Goal: Information Seeking & Learning: Learn about a topic

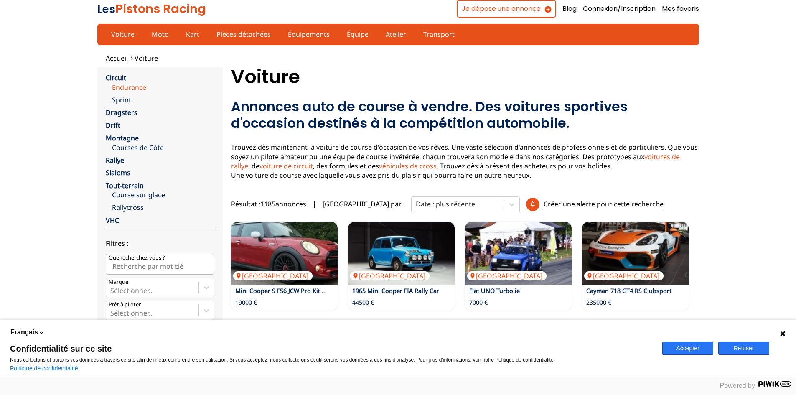
click at [136, 87] on link "Endurance" at bounding box center [163, 87] width 102 height 9
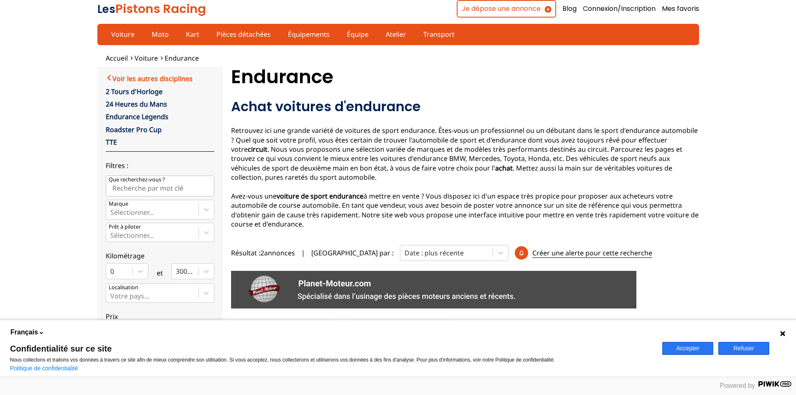
click at [110, 75] on link "Voir les autres disciplines" at bounding box center [149, 78] width 87 height 10
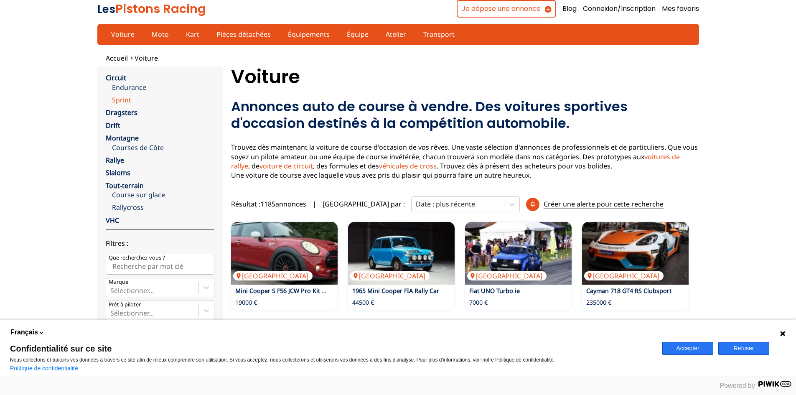
click at [126, 102] on link "Sprint" at bounding box center [163, 99] width 102 height 9
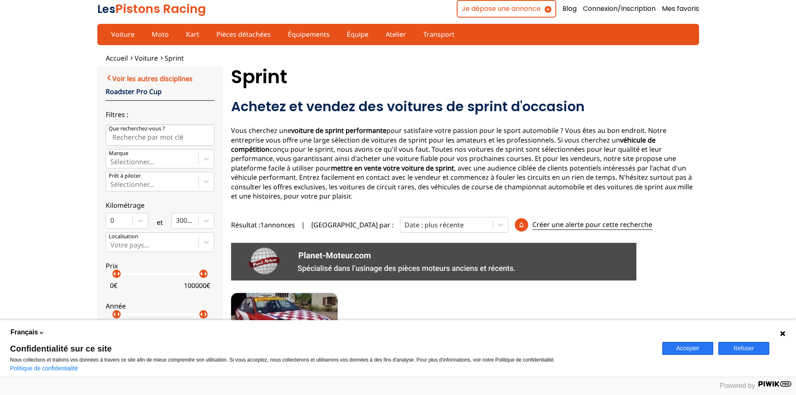
click at [125, 78] on link "Voir les autres disciplines" at bounding box center [149, 78] width 87 height 10
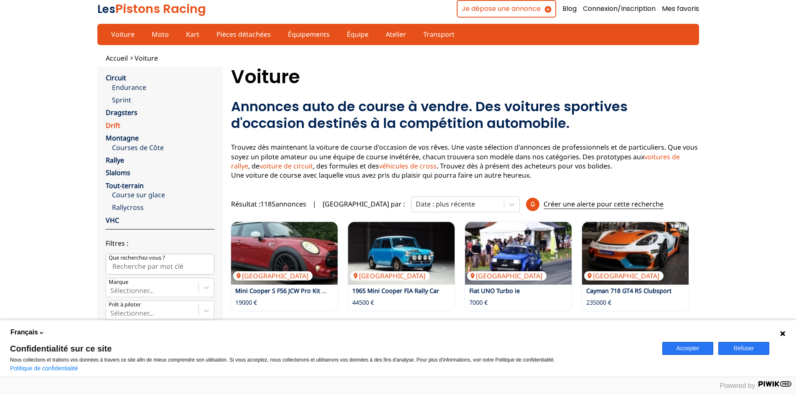
click at [115, 124] on link "Drift" at bounding box center [113, 125] width 15 height 9
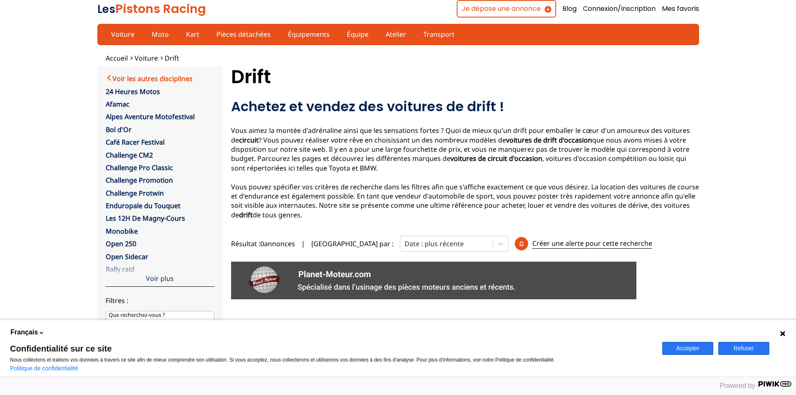
click at [112, 75] on link "Voir les autres disciplines" at bounding box center [149, 78] width 87 height 10
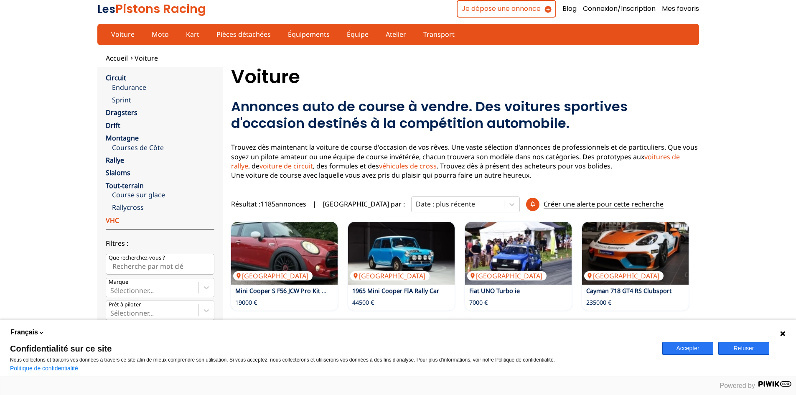
click at [111, 221] on link "VHC" at bounding box center [112, 220] width 13 height 9
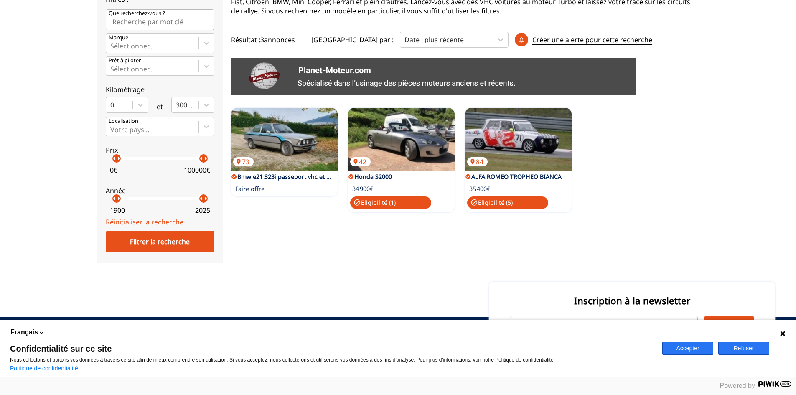
scroll to position [167, 0]
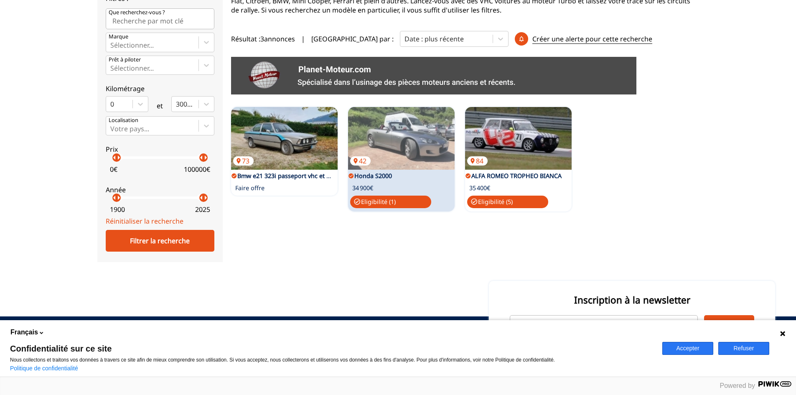
click at [383, 173] on link "Honda S2000" at bounding box center [373, 176] width 38 height 8
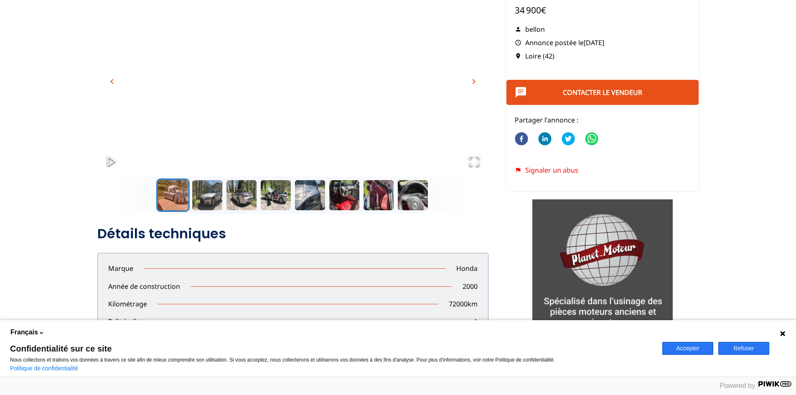
scroll to position [84, 0]
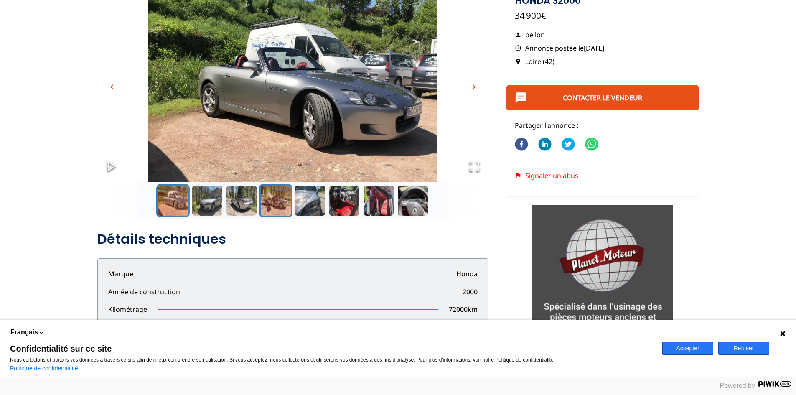
click at [269, 205] on button "Go to Slide 4" at bounding box center [275, 200] width 33 height 33
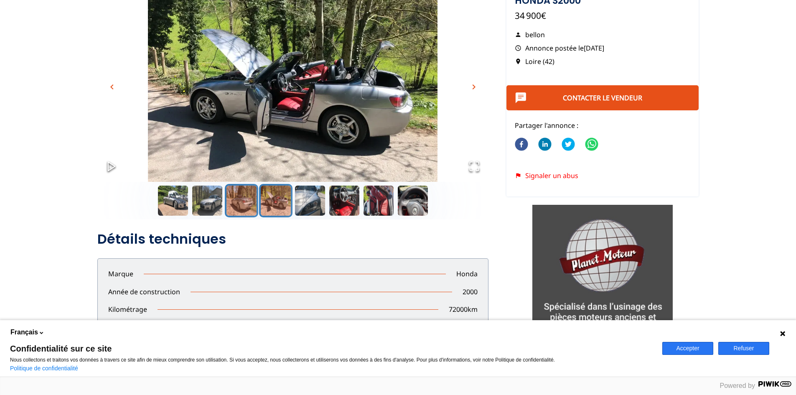
click at [244, 204] on button "Go to Slide 3" at bounding box center [241, 200] width 33 height 33
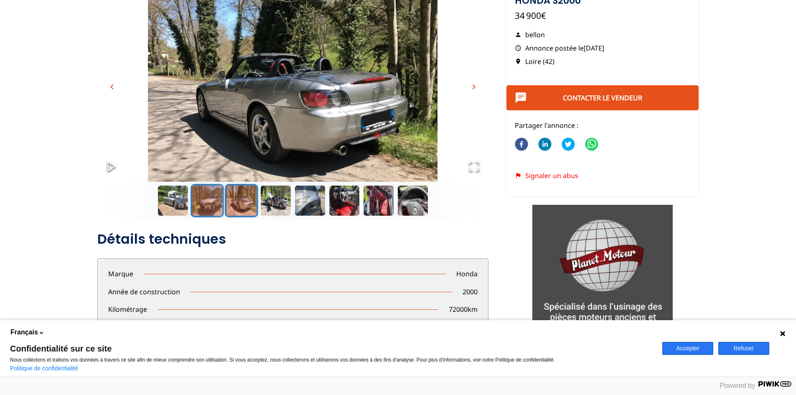
click at [221, 208] on button "Go to Slide 2" at bounding box center [206, 200] width 33 height 33
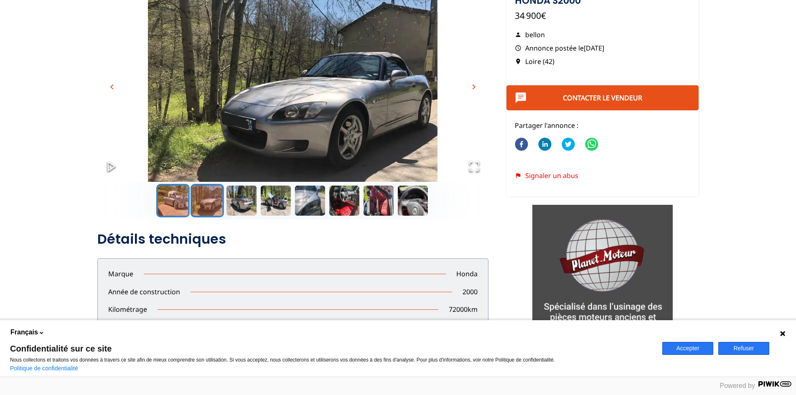
click at [175, 206] on button "Go to Slide 1" at bounding box center [172, 200] width 33 height 33
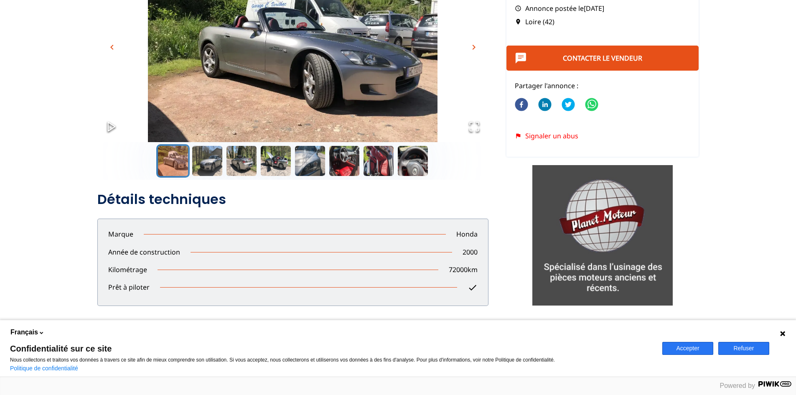
scroll to position [0, 0]
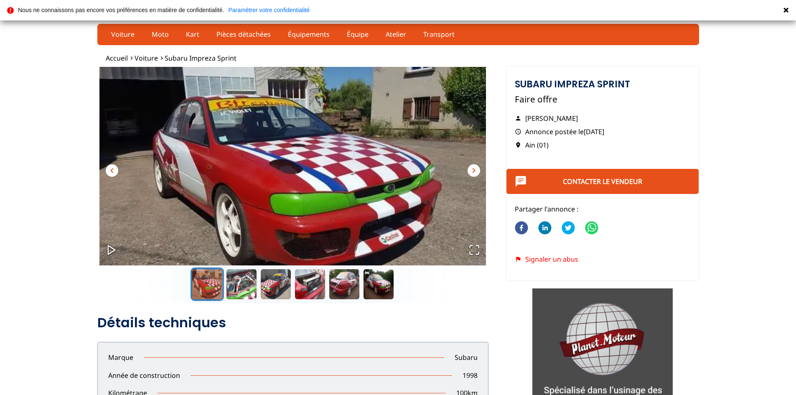
click at [478, 170] on span "chevron_right" at bounding box center [474, 170] width 10 height 10
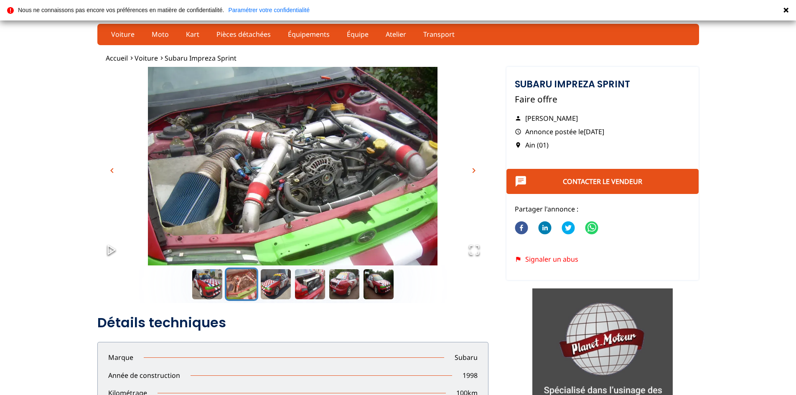
click at [478, 170] on span "chevron_right" at bounding box center [474, 170] width 10 height 10
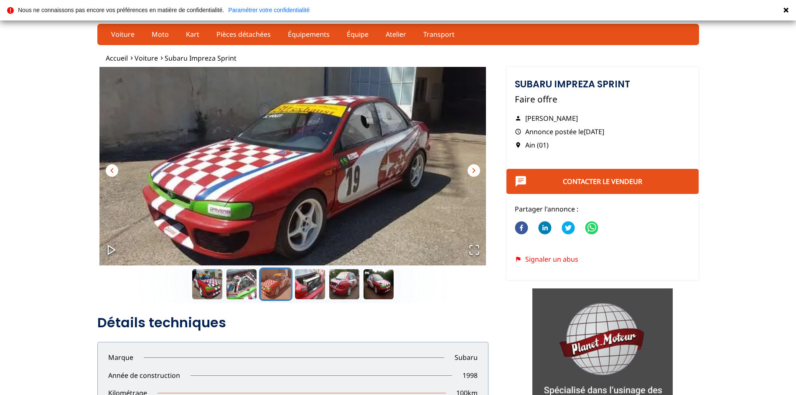
click at [478, 170] on span "chevron_right" at bounding box center [474, 170] width 10 height 10
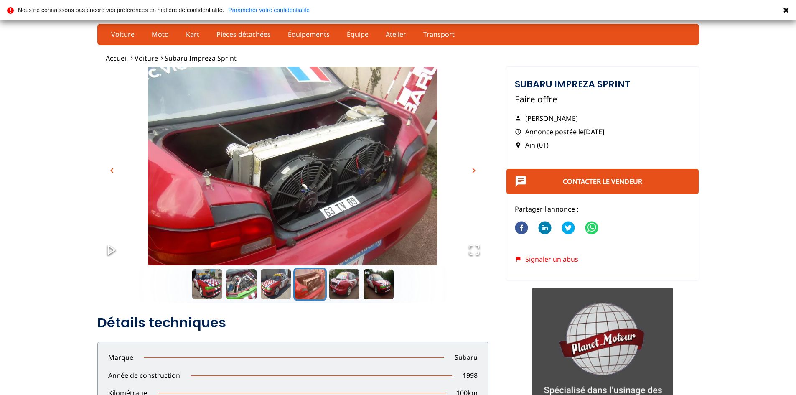
click at [478, 170] on span "chevron_right" at bounding box center [474, 170] width 10 height 10
